Goal: Connect with others: Connect with others

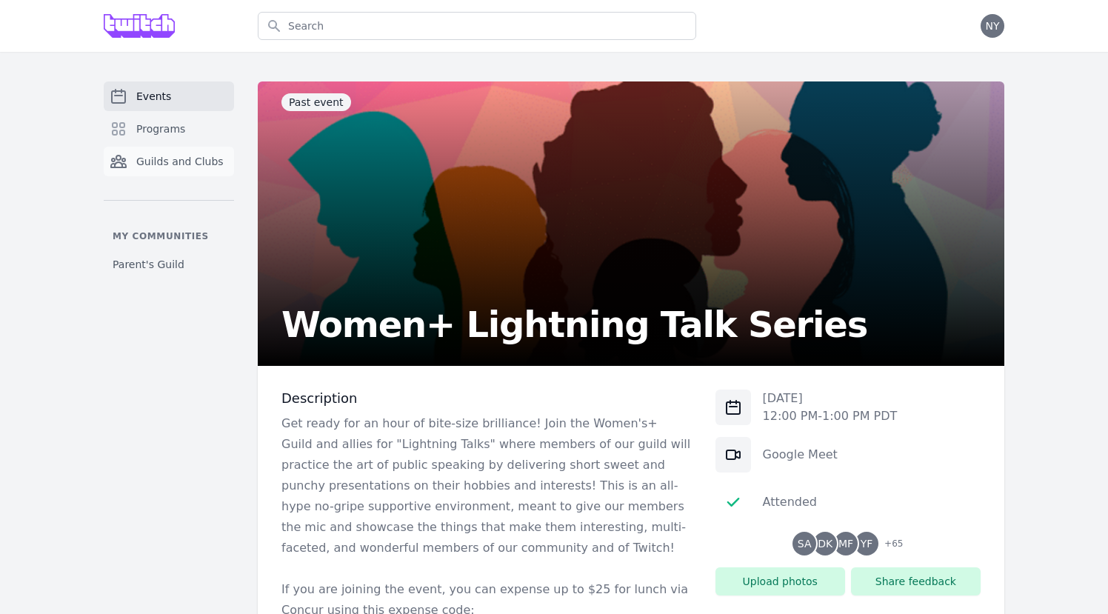
click at [191, 147] on link "Guilds and Clubs" at bounding box center [169, 162] width 130 height 30
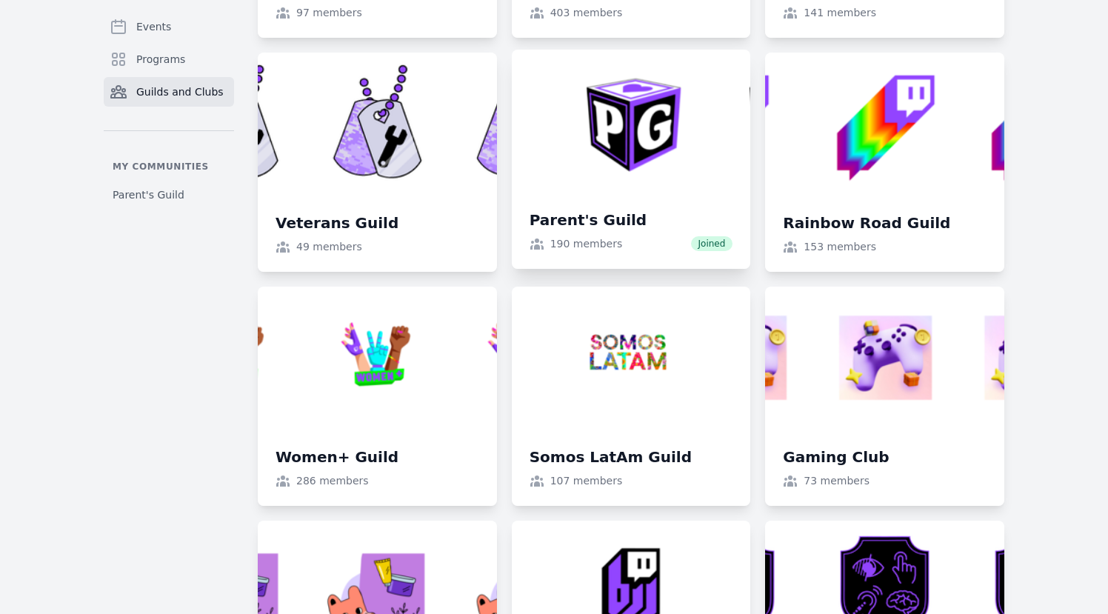
scroll to position [1100, 0]
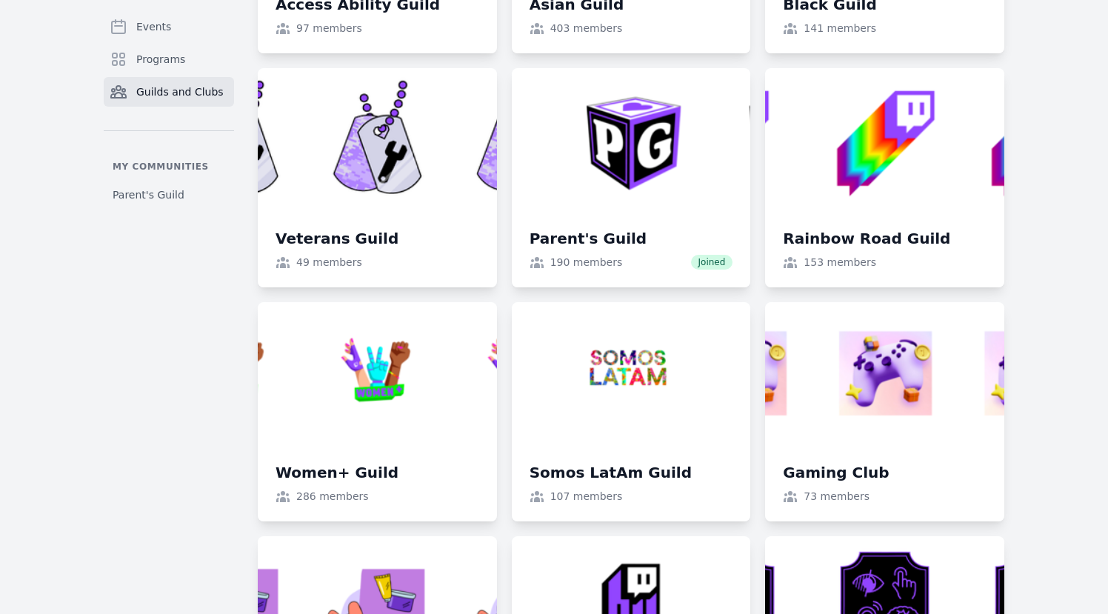
click at [629, 202] on link at bounding box center [631, 177] width 239 height 219
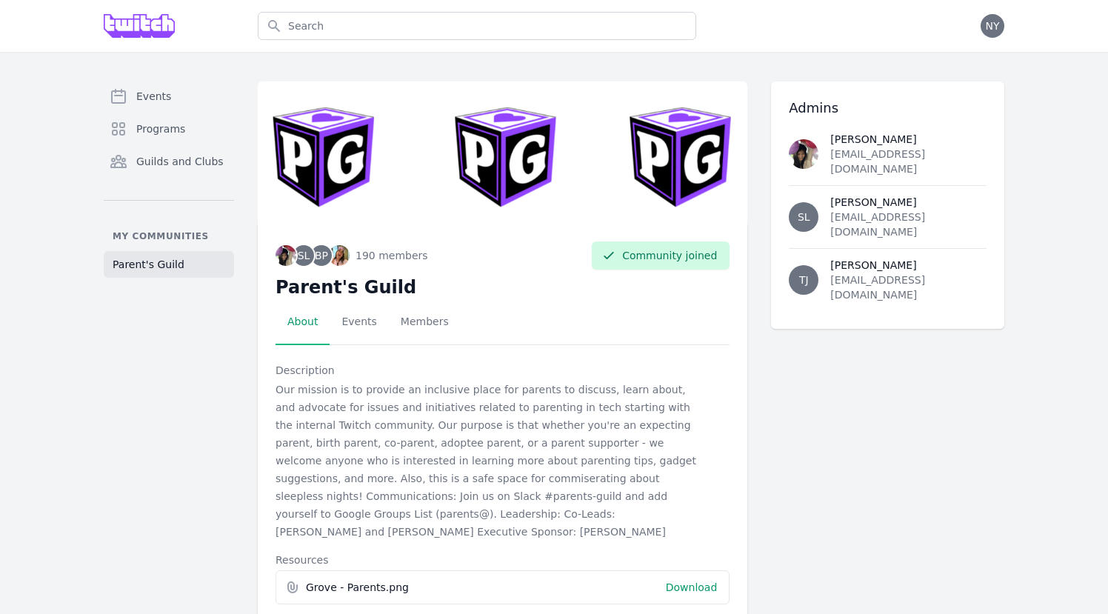
scroll to position [101, 0]
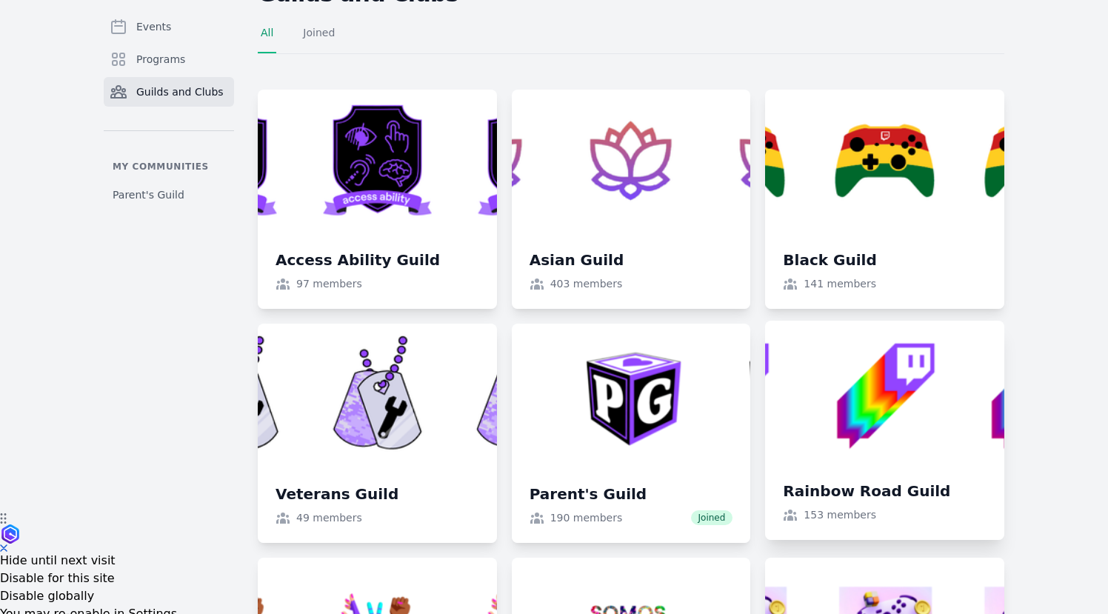
click at [866, 387] on link at bounding box center [884, 430] width 239 height 219
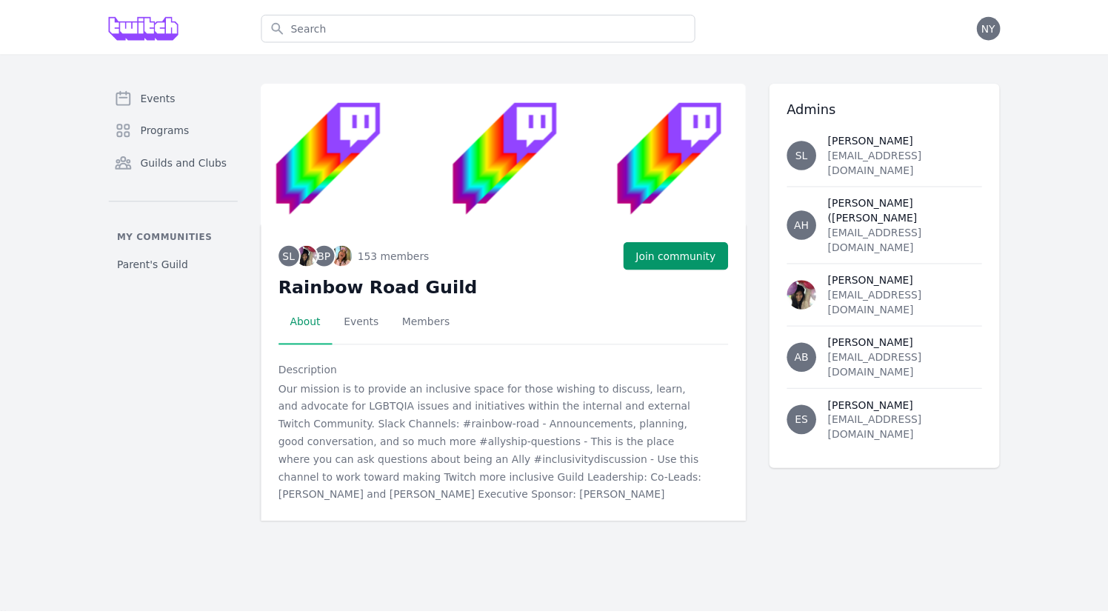
scroll to position [101, 0]
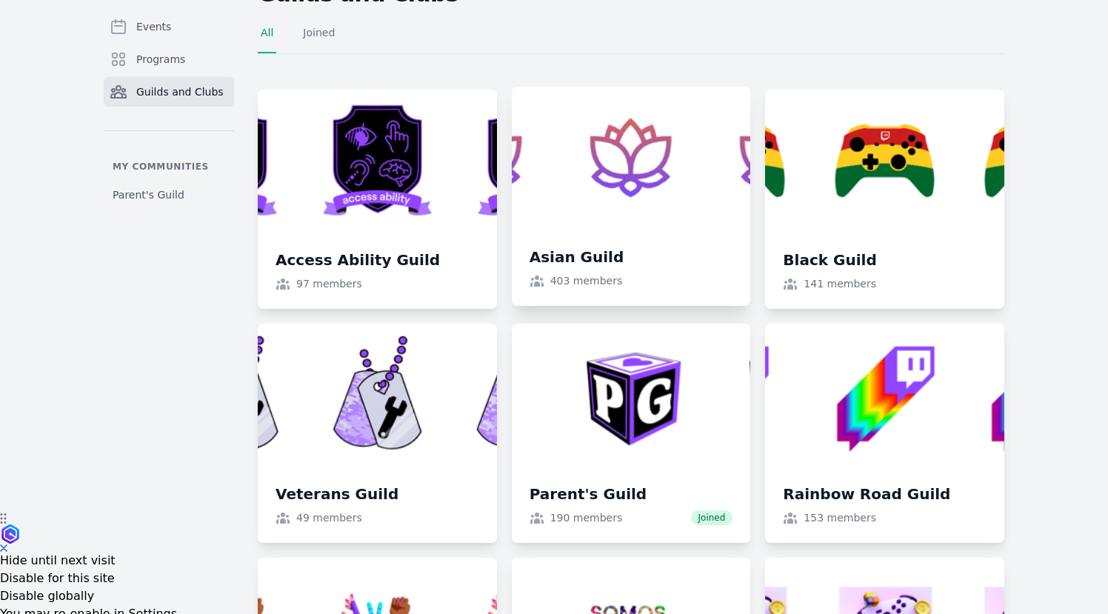
click at [619, 248] on link at bounding box center [631, 196] width 239 height 219
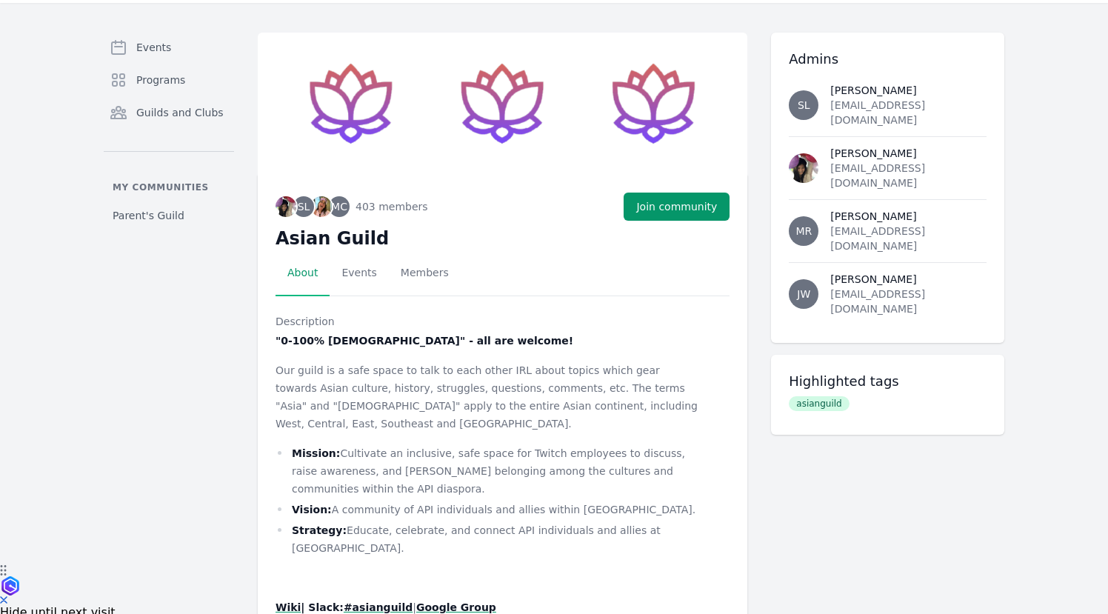
scroll to position [48, 0]
click at [364, 276] on link "Events" at bounding box center [359, 274] width 59 height 46
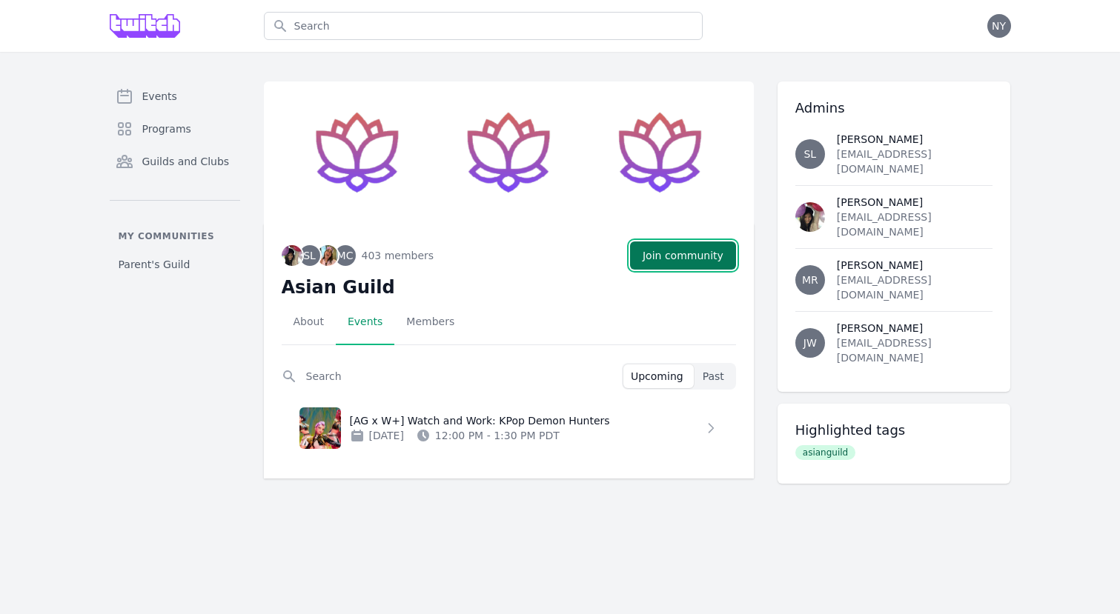
click at [667, 256] on button "Join community" at bounding box center [683, 256] width 106 height 28
click at [709, 427] on icon at bounding box center [710, 428] width 15 height 15
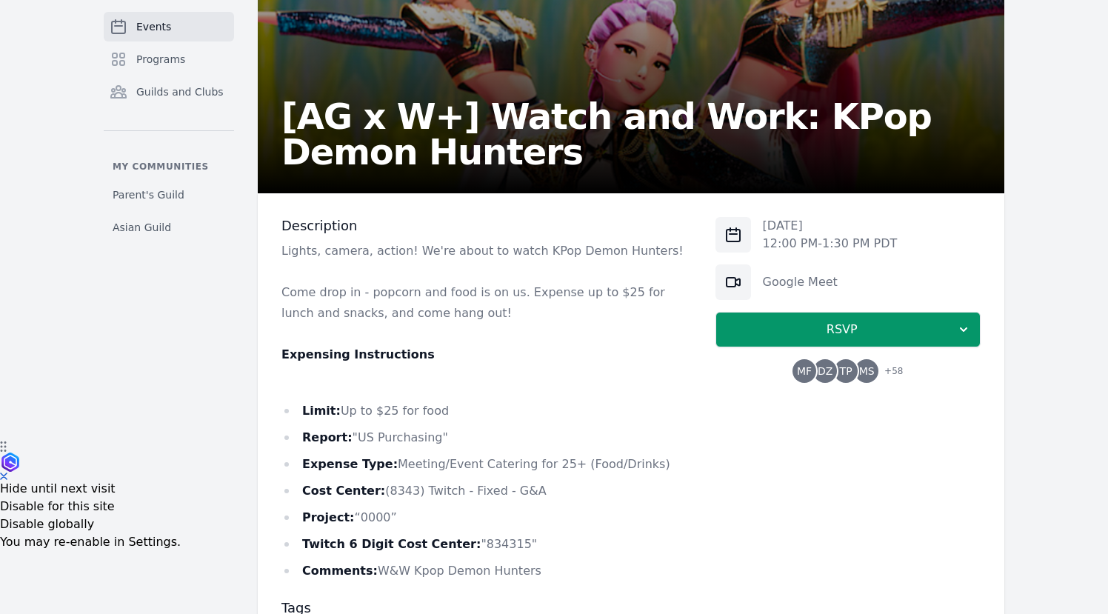
scroll to position [172, 0]
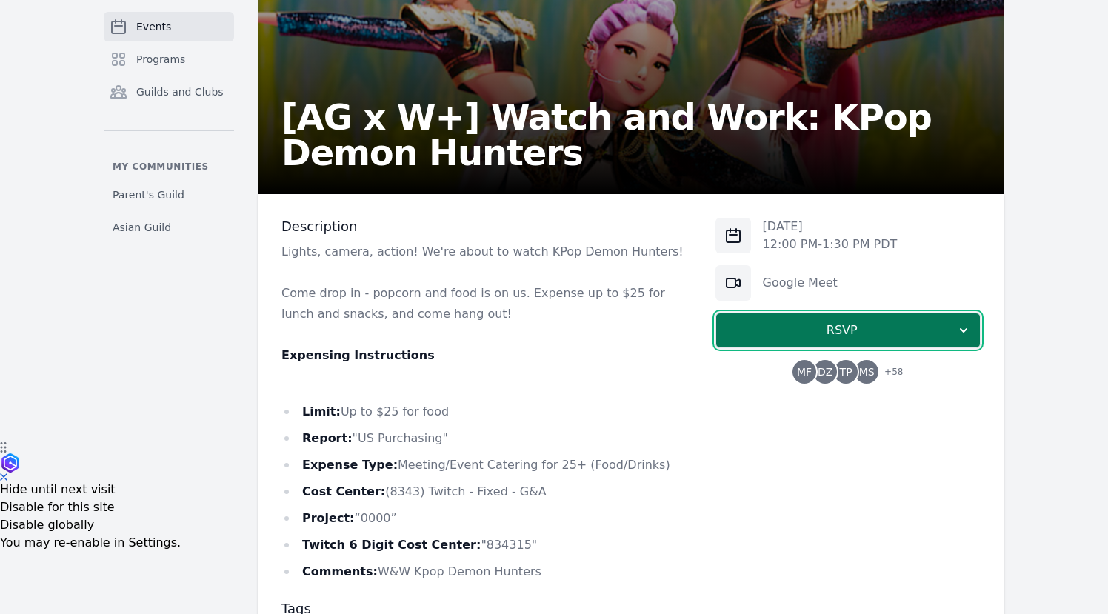
click at [775, 325] on span "RSVP" at bounding box center [842, 331] width 228 height 18
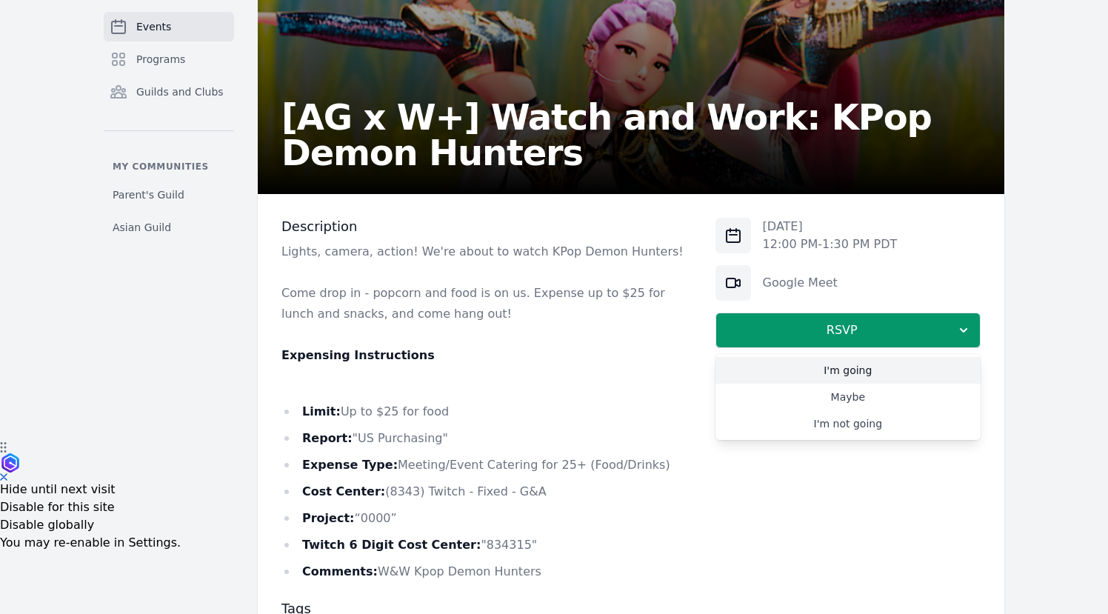
click at [875, 366] on link "I'm going" at bounding box center [848, 370] width 265 height 27
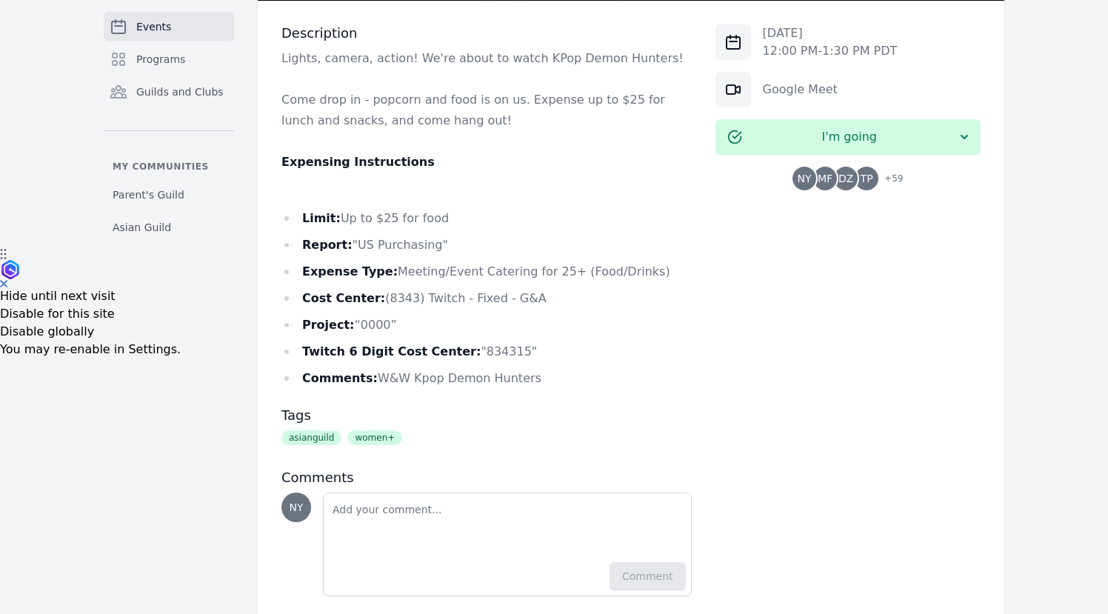
scroll to position [401, 0]
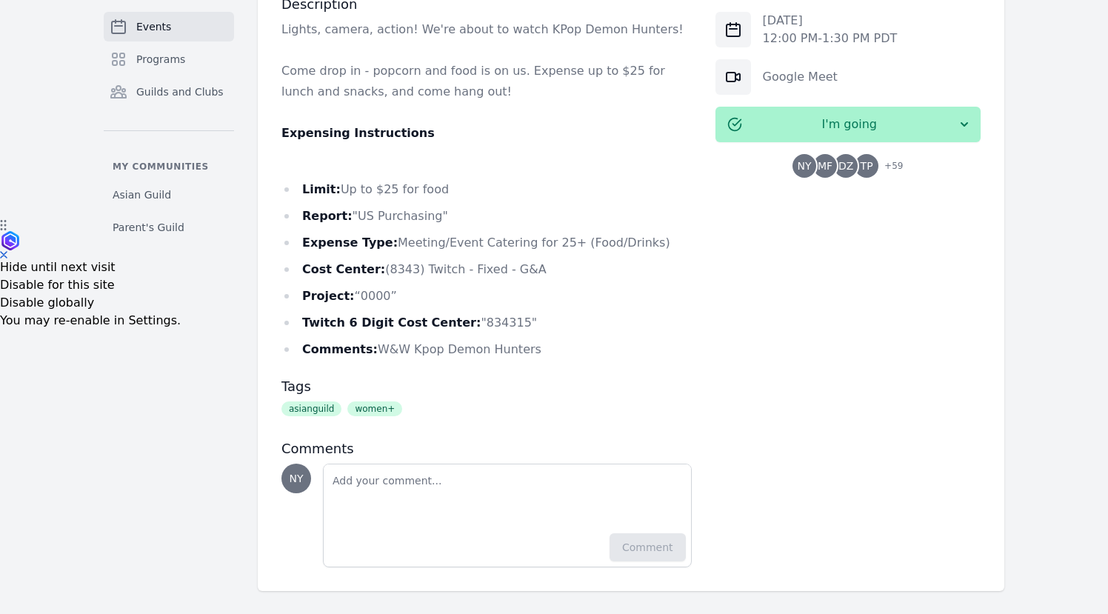
scroll to position [401, 0]
